Goal: Navigation & Orientation: Find specific page/section

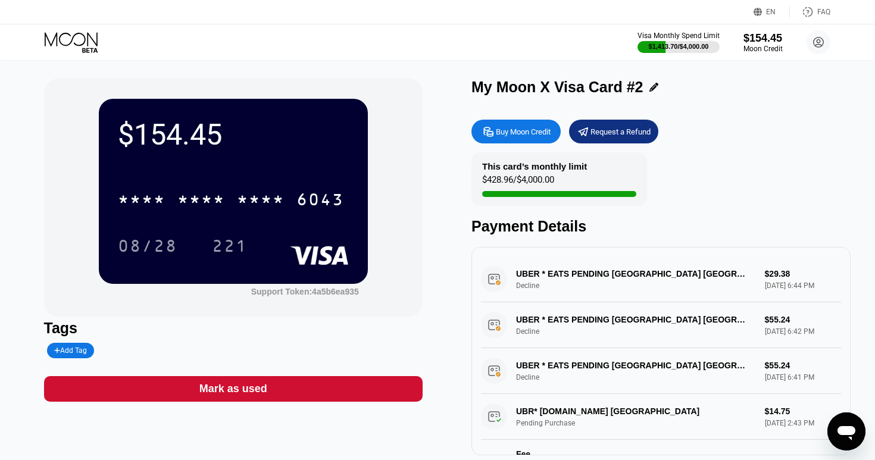
click at [67, 46] on icon at bounding box center [72, 42] width 55 height 21
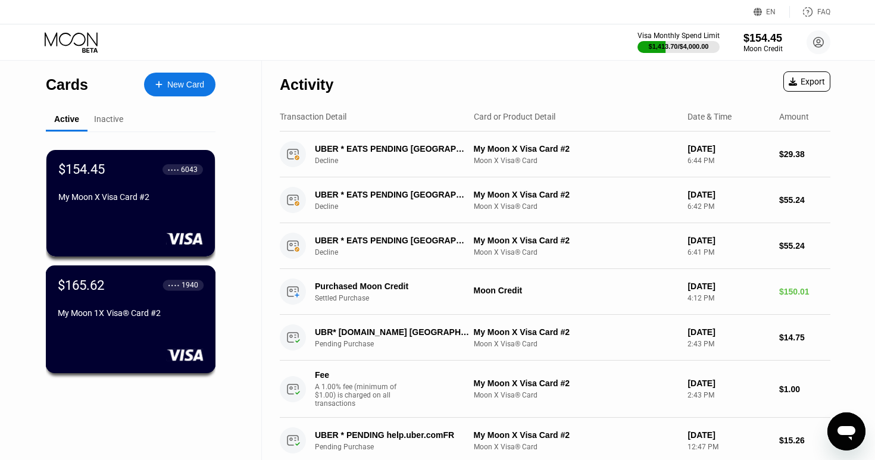
click at [160, 327] on div "$165.62 ● ● ● ● 1940 My Moon 1X Visa® Card #2" at bounding box center [131, 319] width 170 height 108
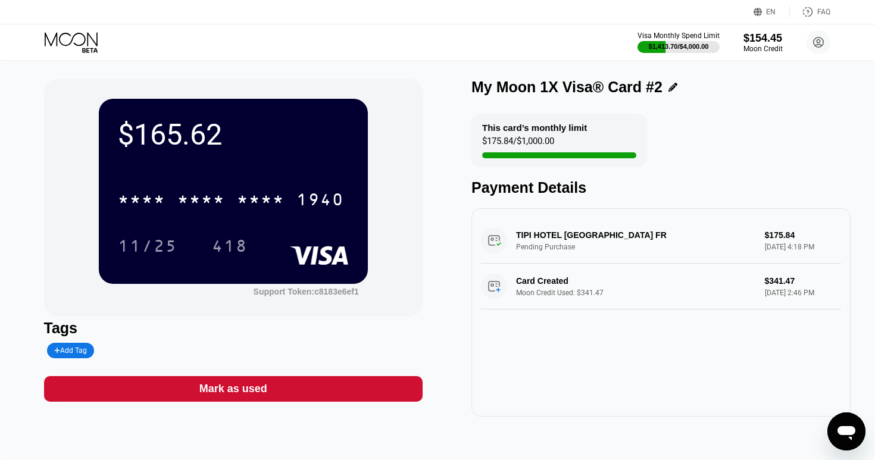
click at [73, 46] on icon at bounding box center [72, 42] width 55 height 21
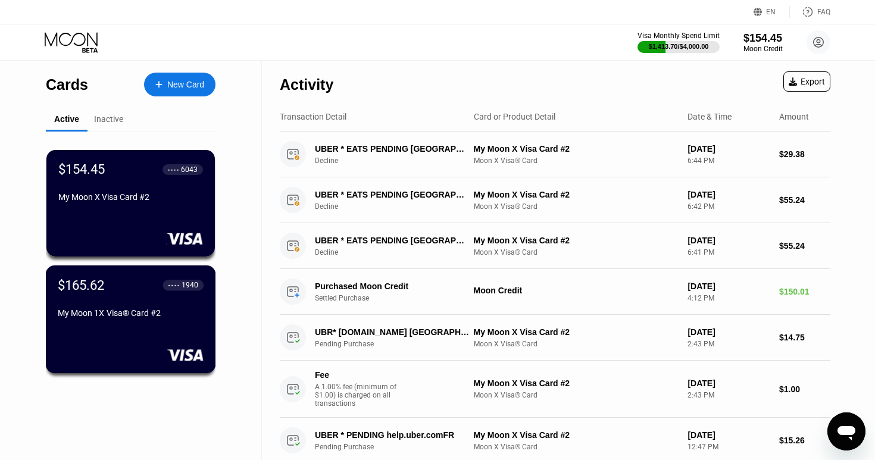
click at [179, 318] on div "My Moon 1X Visa® Card #2" at bounding box center [131, 313] width 146 height 10
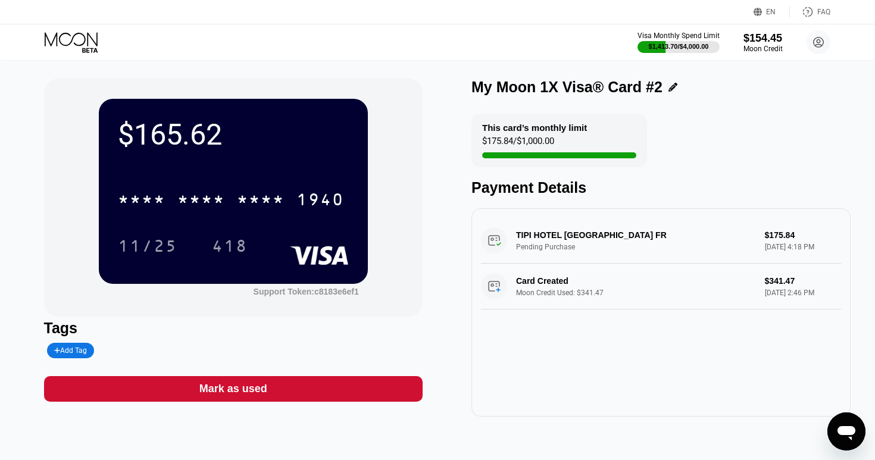
click at [82, 39] on icon at bounding box center [72, 42] width 55 height 21
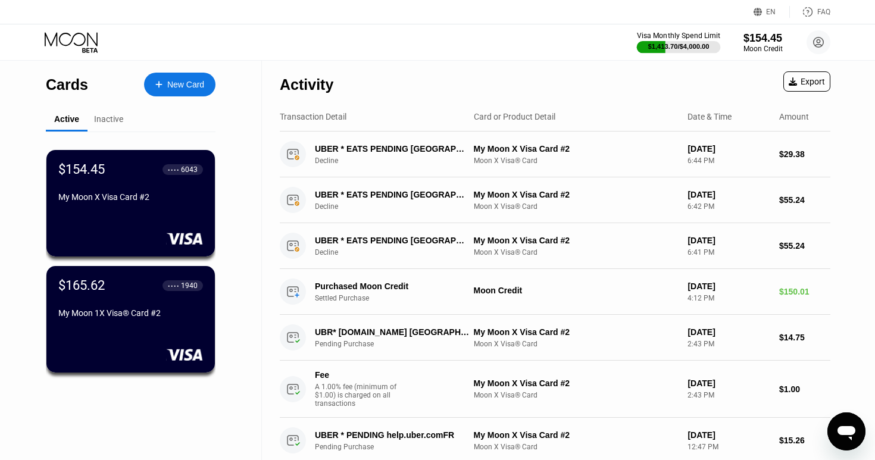
click at [712, 42] on div at bounding box center [679, 47] width 84 height 12
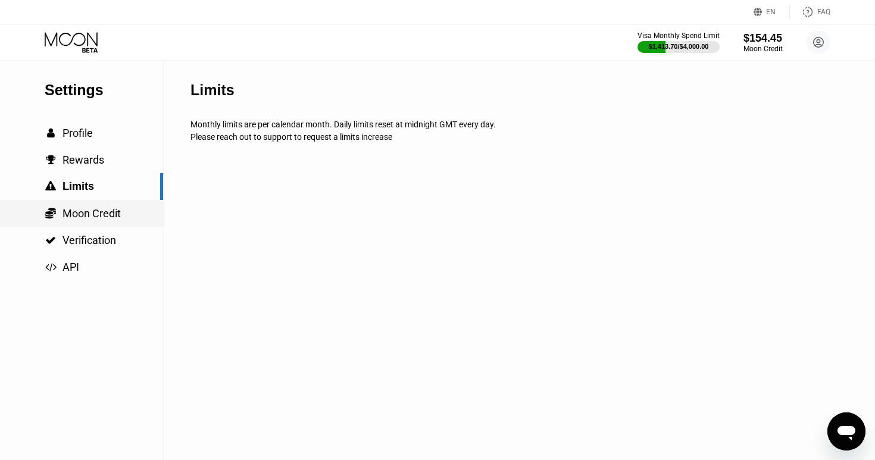
click at [112, 213] on span "Moon Credit" at bounding box center [92, 213] width 58 height 13
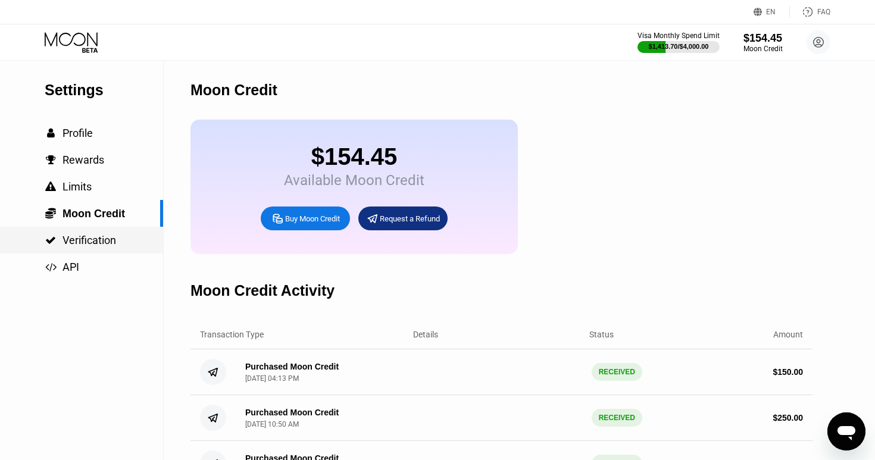
click at [105, 235] on span "Verification" at bounding box center [90, 240] width 54 height 13
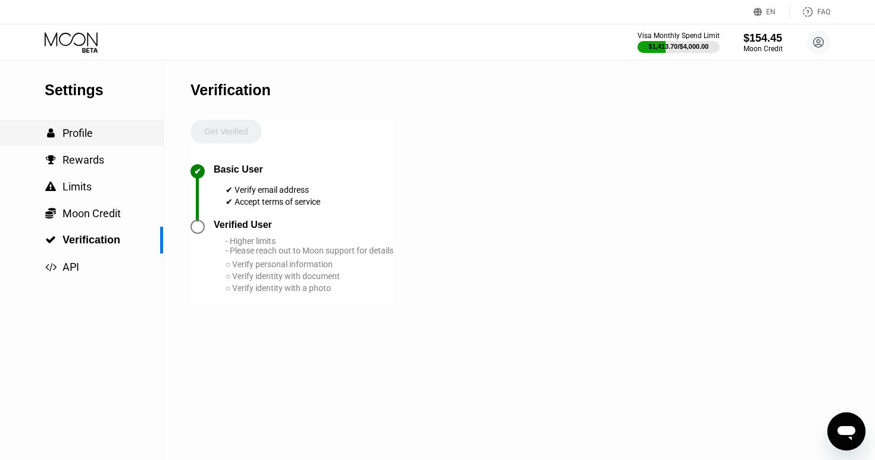
click at [52, 125] on div " Profile" at bounding box center [81, 133] width 163 height 27
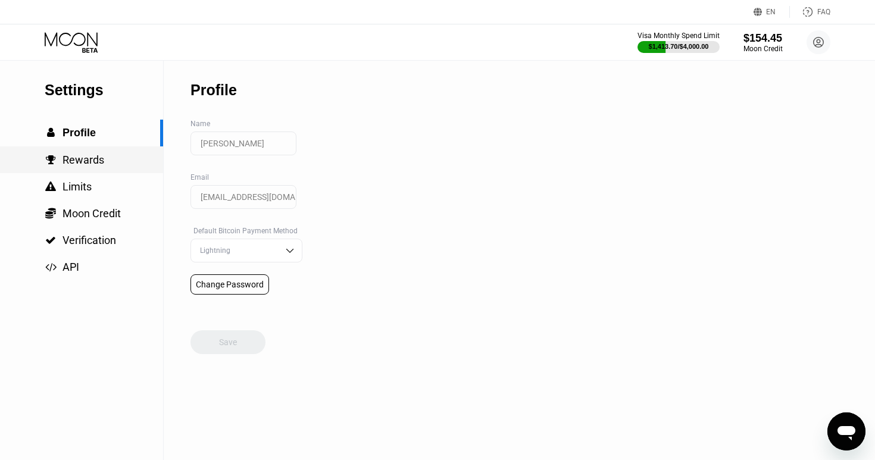
click at [108, 151] on div " Rewards" at bounding box center [81, 159] width 163 height 27
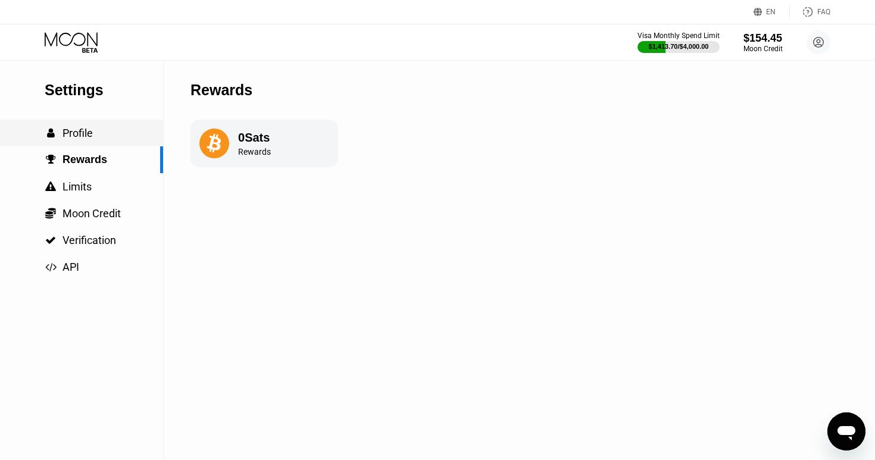
click at [100, 133] on div " Profile" at bounding box center [81, 133] width 163 height 13
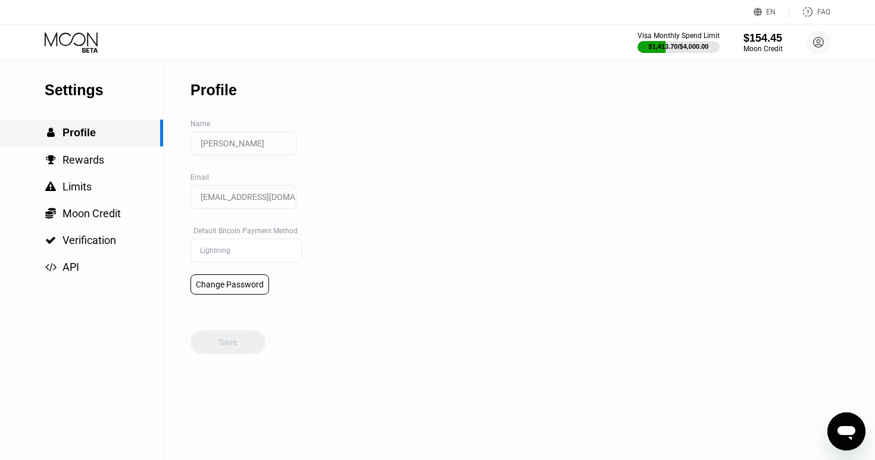
click at [98, 145] on div " Profile" at bounding box center [81, 133] width 163 height 27
click at [98, 151] on div " Rewards" at bounding box center [81, 159] width 163 height 27
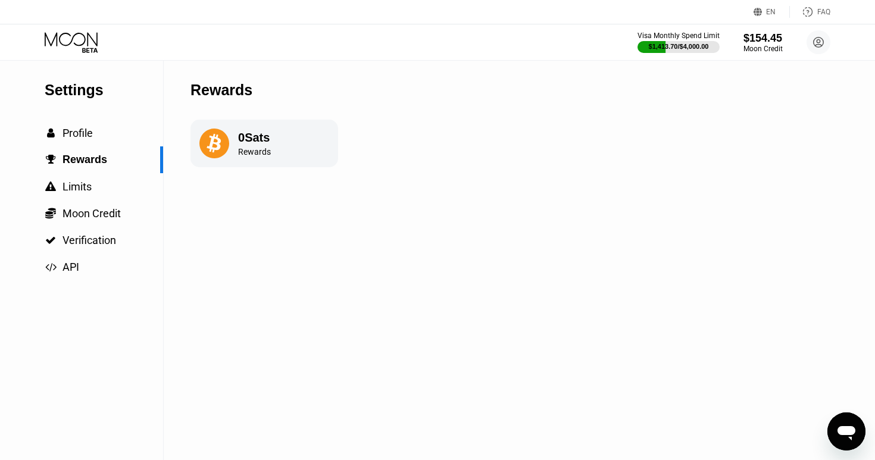
click at [245, 140] on div "0 Sats" at bounding box center [254, 138] width 33 height 14
click at [94, 258] on div " API" at bounding box center [81, 267] width 163 height 27
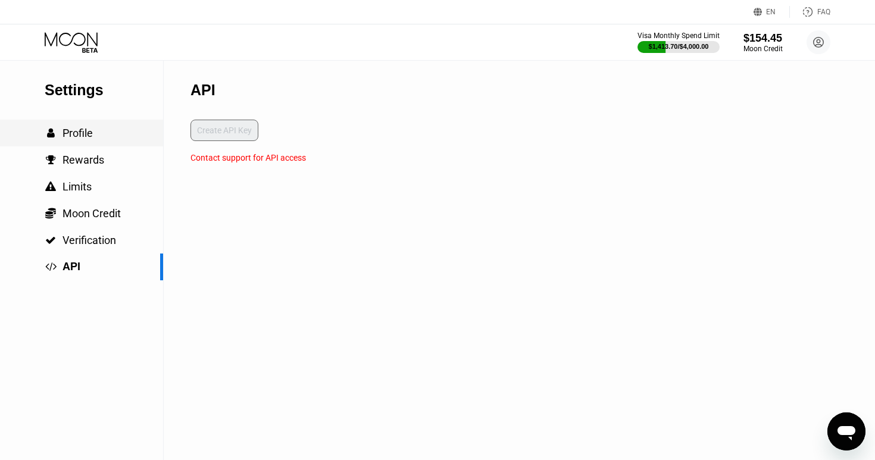
click at [78, 126] on div " Profile" at bounding box center [81, 133] width 163 height 27
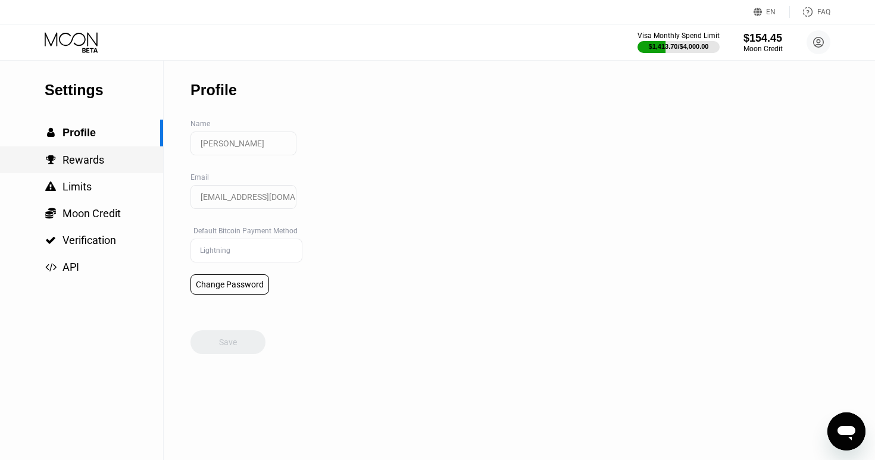
click at [80, 156] on span "Rewards" at bounding box center [84, 160] width 42 height 13
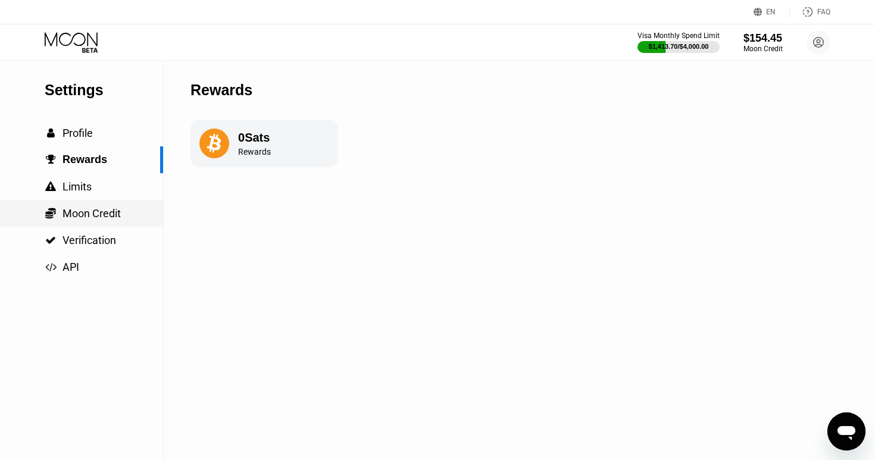
click at [86, 218] on span "Moon Credit" at bounding box center [92, 213] width 58 height 13
